Goal: Find specific page/section: Find specific page/section

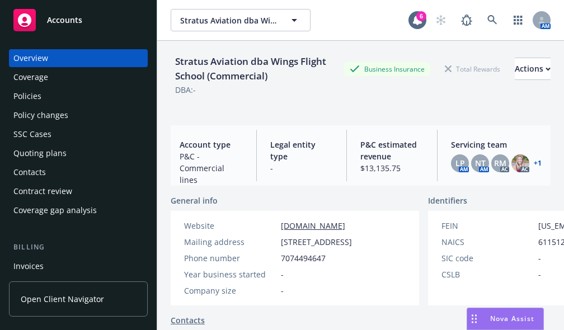
scroll to position [57, 0]
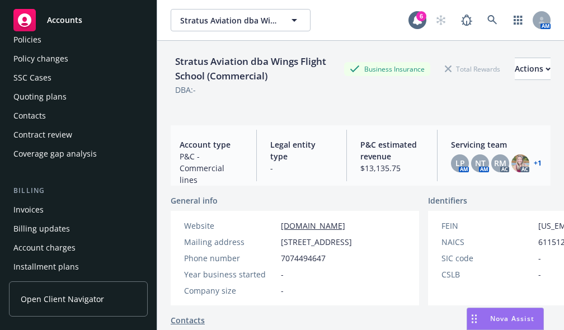
click at [29, 209] on div "Invoices" at bounding box center [28, 210] width 30 height 18
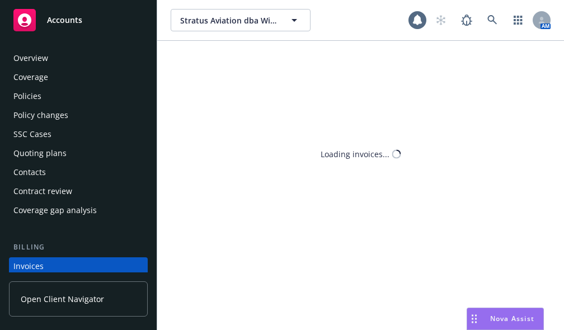
scroll to position [83, 0]
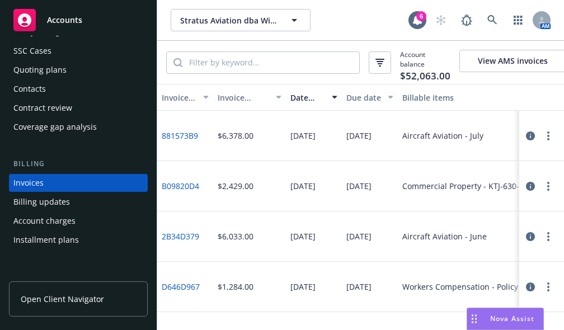
click at [224, 228] on div "$6,033.00" at bounding box center [249, 237] width 73 height 50
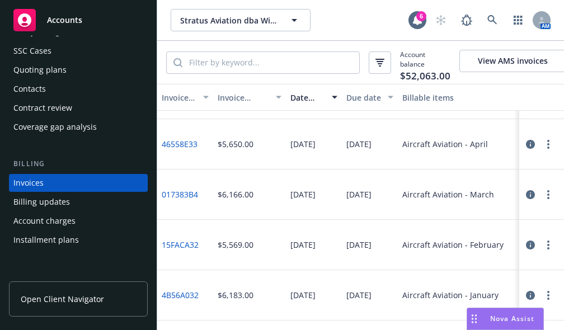
scroll to position [345, 0]
click at [110, 186] on div "Invoices" at bounding box center [78, 183] width 130 height 18
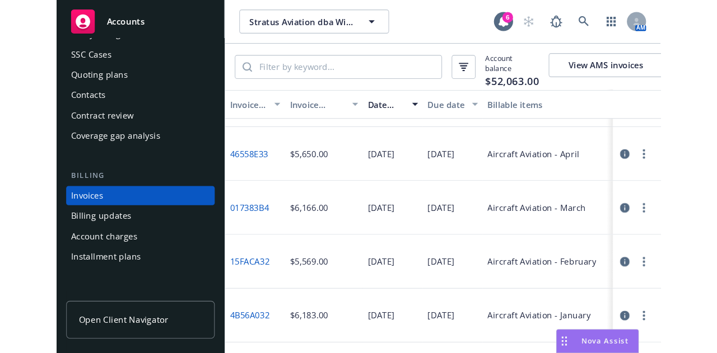
scroll to position [0, 0]
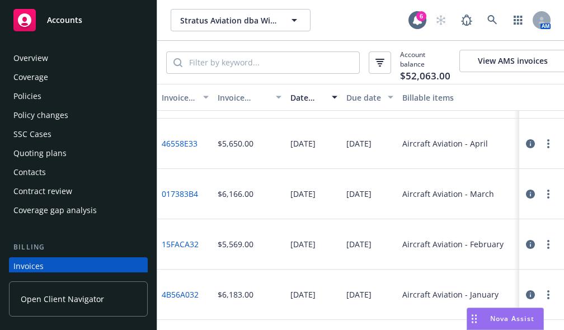
click at [80, 91] on div "Policies" at bounding box center [78, 96] width 130 height 18
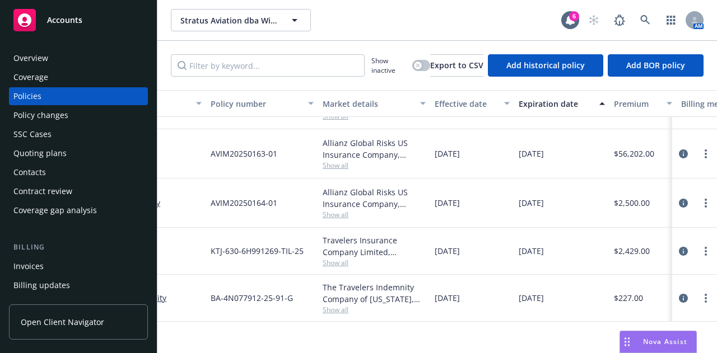
scroll to position [224, 179]
click at [412, 189] on div "Allianz Global Risks US Insurance Company, Allianz" at bounding box center [370, 198] width 103 height 24
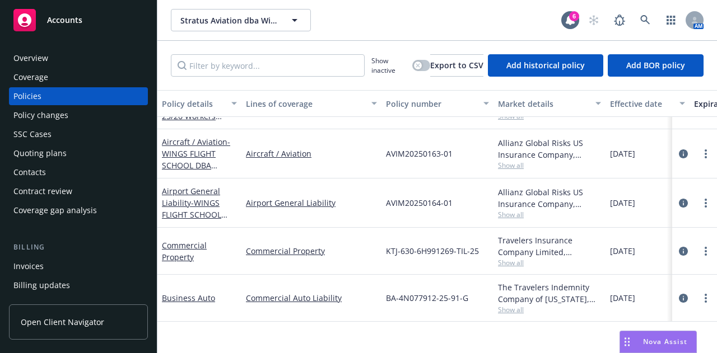
click at [28, 138] on div "SSC Cases" at bounding box center [32, 134] width 38 height 18
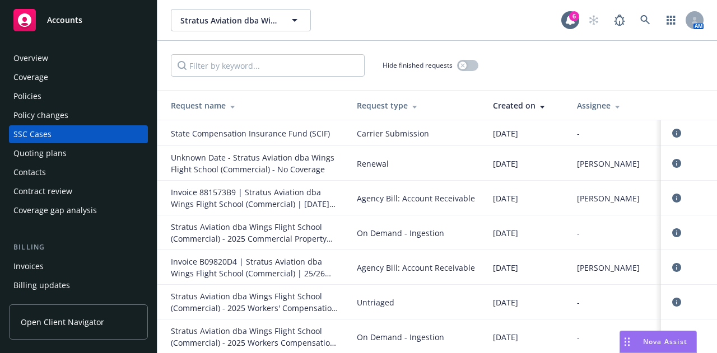
click at [28, 138] on div "SSC Cases" at bounding box center [32, 134] width 38 height 18
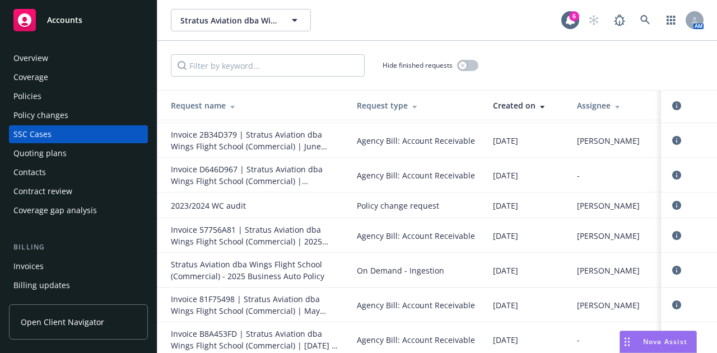
scroll to position [350, 0]
